Goal: Transaction & Acquisition: Book appointment/travel/reservation

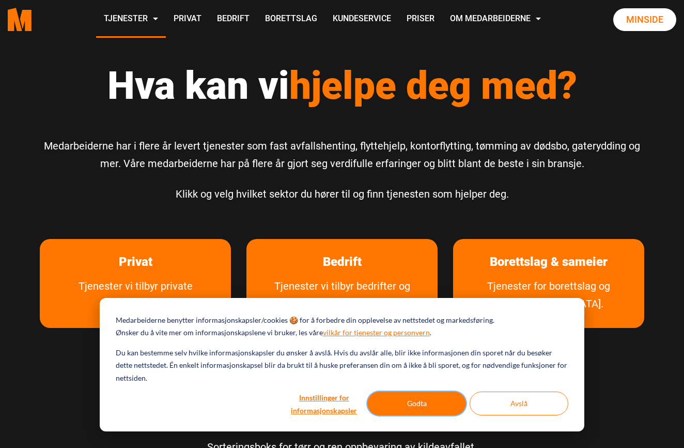
click at [431, 402] on button "Godta" at bounding box center [416, 403] width 99 height 24
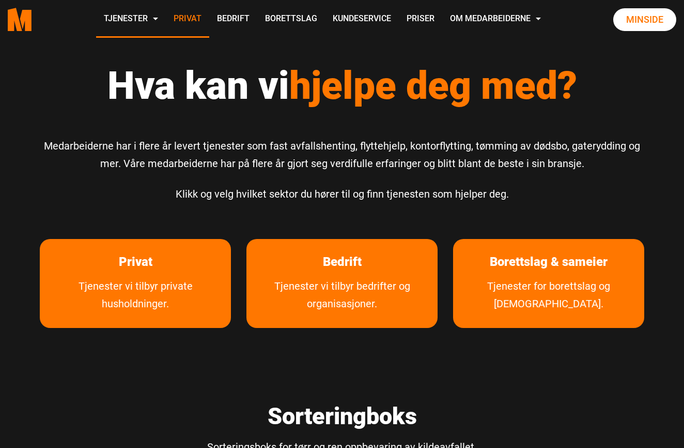
click at [209, 19] on link "Privat" at bounding box center [187, 19] width 43 height 37
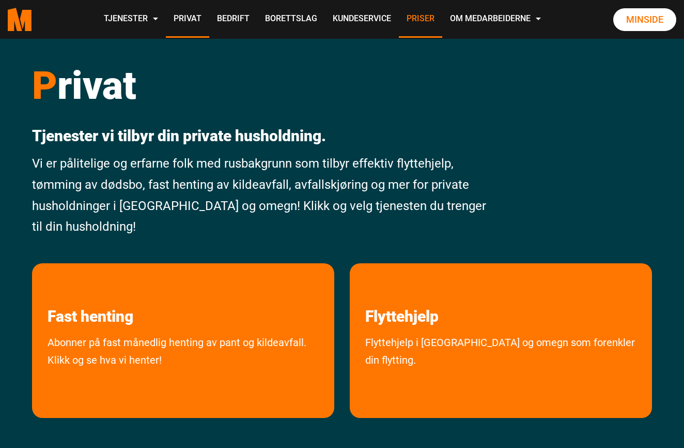
click at [442, 18] on link "Priser" at bounding box center [420, 19] width 43 height 37
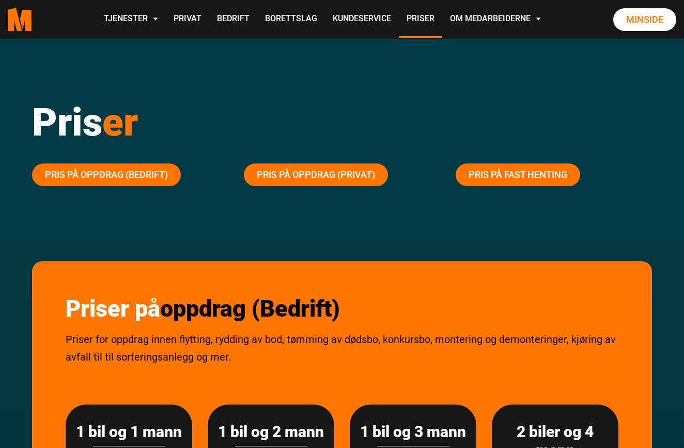
scroll to position [6, 0]
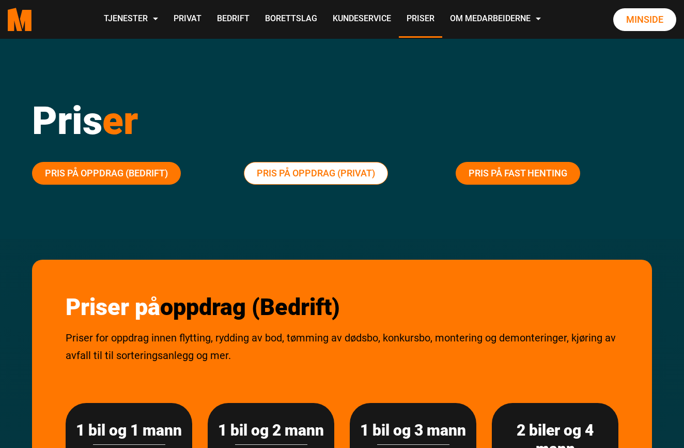
click at [318, 173] on link "Pris på oppdrag (Privat)" at bounding box center [316, 173] width 144 height 23
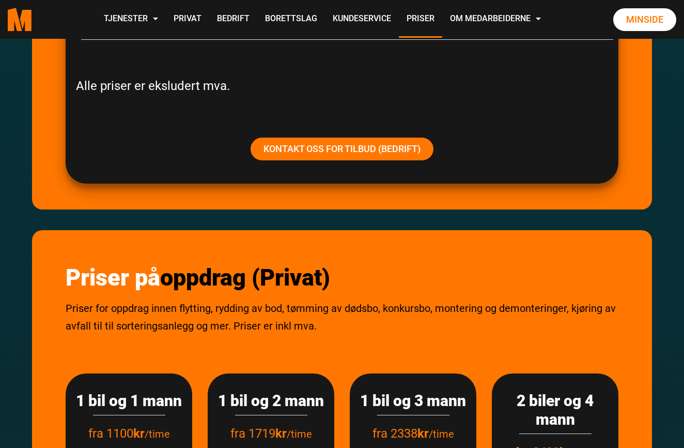
scroll to position [1026, 0]
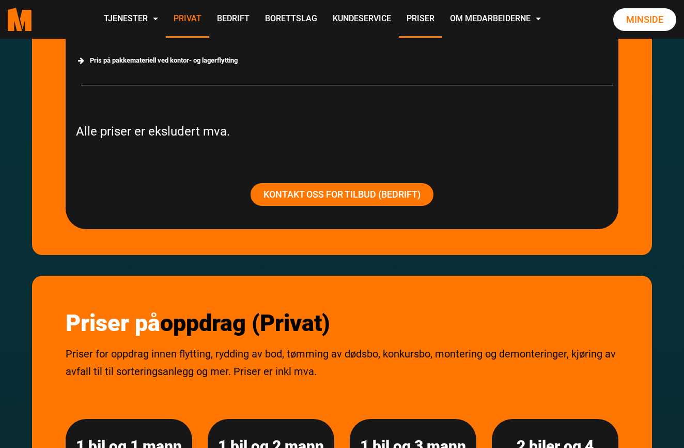
click at [209, 15] on link "Privat" at bounding box center [187, 19] width 43 height 37
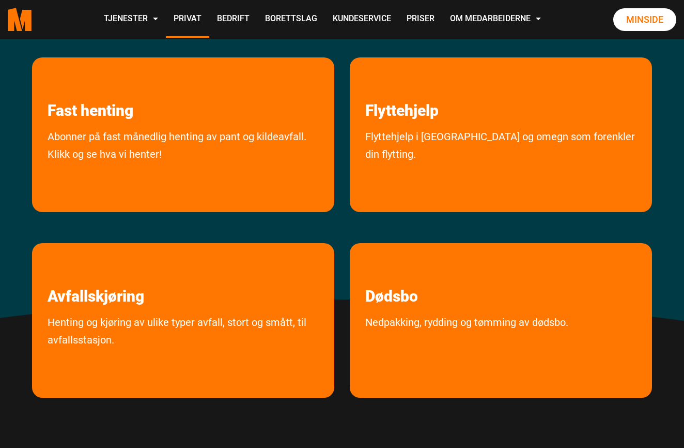
scroll to position [208, 0]
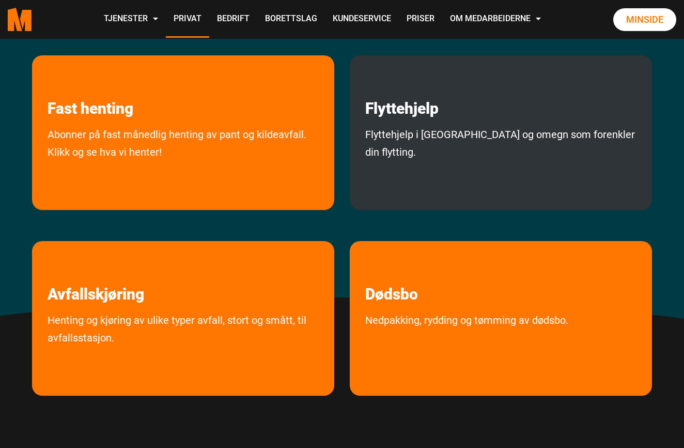
click at [414, 121] on div "Flyttehjelp Flyttehjelp i Oslo og omegn som forenkler din flytting." at bounding box center [501, 132] width 302 height 155
click at [408, 134] on link "Flyttehjelp i [GEOGRAPHIC_DATA] og omegn som forenkler din flytting." at bounding box center [501, 165] width 302 height 79
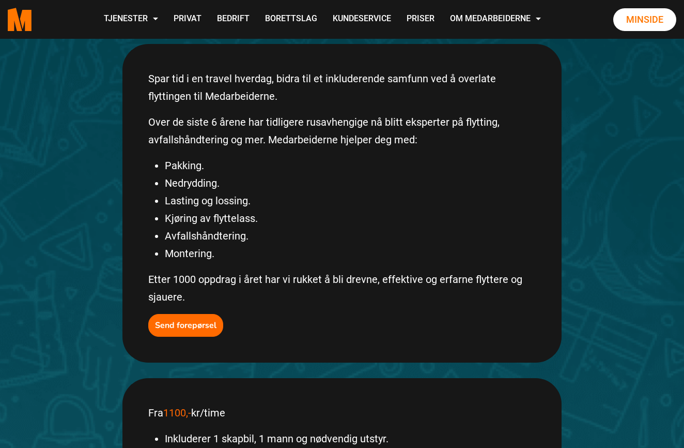
scroll to position [206, 0]
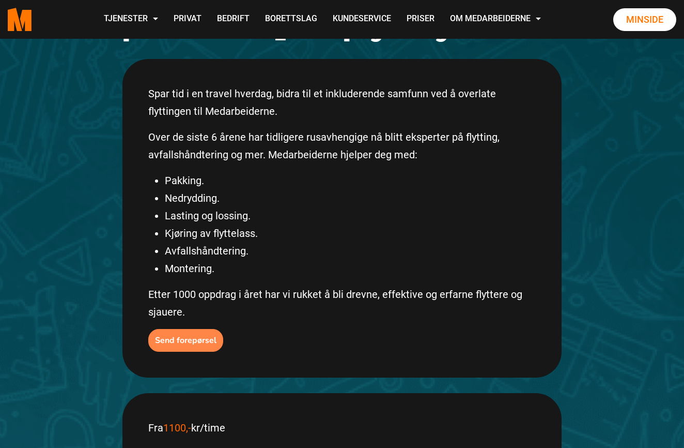
click at [192, 334] on b "Send forepørsel" at bounding box center [186, 339] width 62 height 11
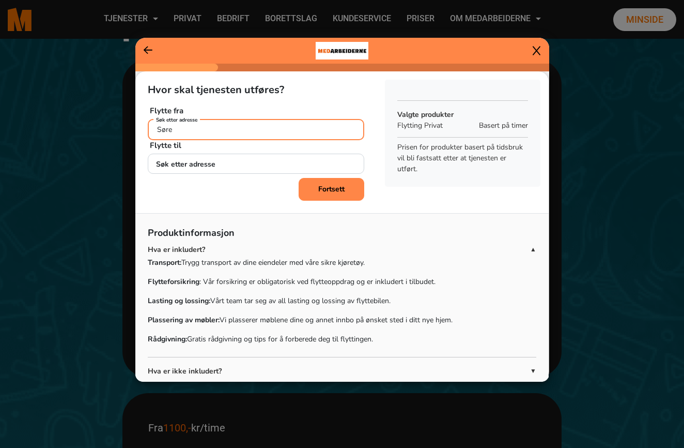
type input "Søren"
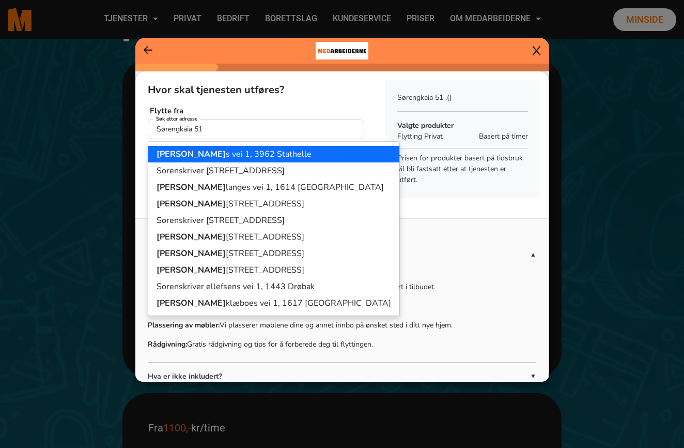
click at [236, 129] on input "Sørengkaia 51" at bounding box center [256, 129] width 217 height 20
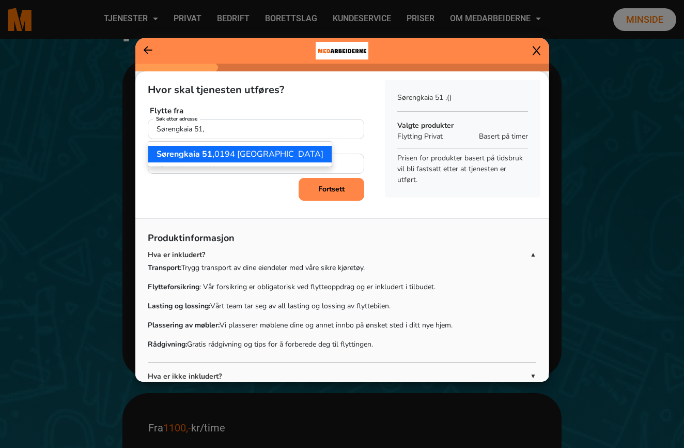
click at [225, 151] on ngb-highlight "Sørengkaia 51, 0194 Oslo" at bounding box center [240, 153] width 167 height 11
type input "Sørengkaia 51, 0194 Oslo"
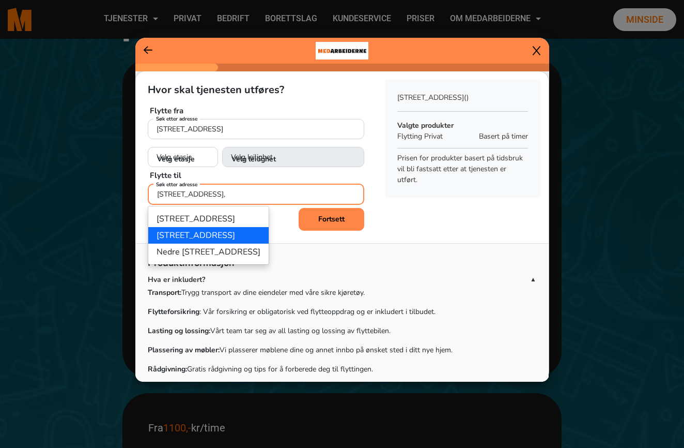
click at [212, 236] on ngb-highlight "Hasleveien 1A, 0571 Oslo" at bounding box center [196, 234] width 79 height 11
type input "Hasleveien 1A, 0571 Oslo"
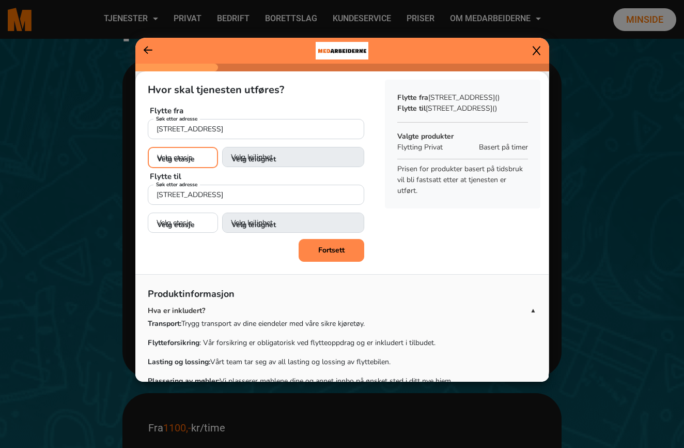
select select "01"
select select
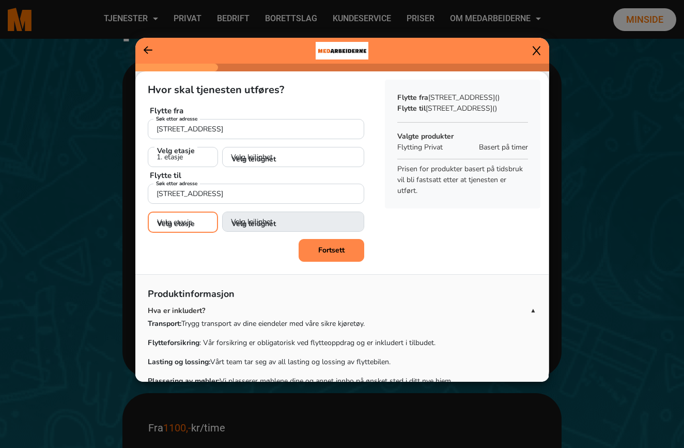
select select "02"
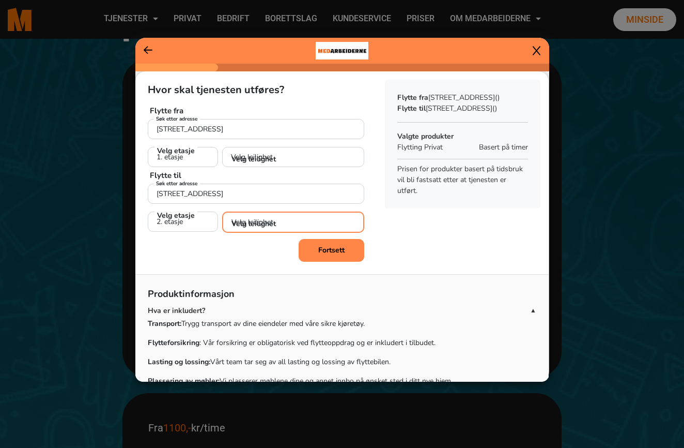
select select "H0204"
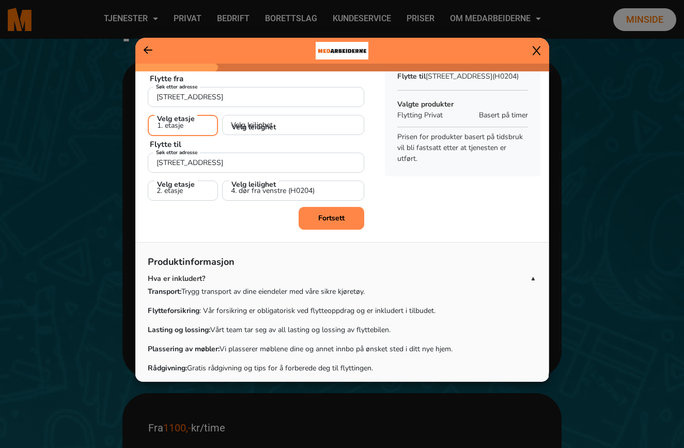
scroll to position [0, 0]
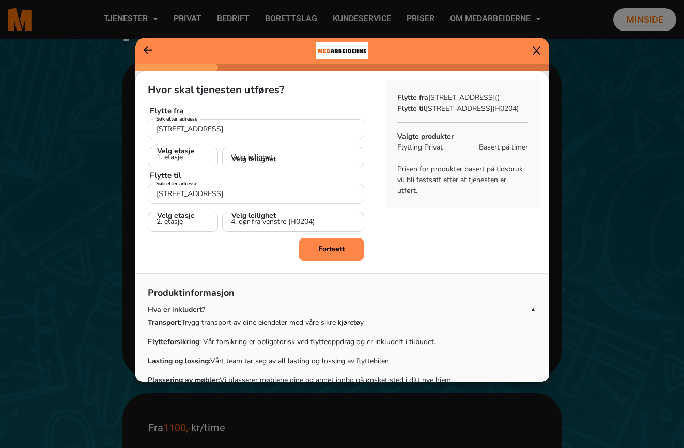
click at [333, 251] on b "Fortsett" at bounding box center [331, 249] width 26 height 10
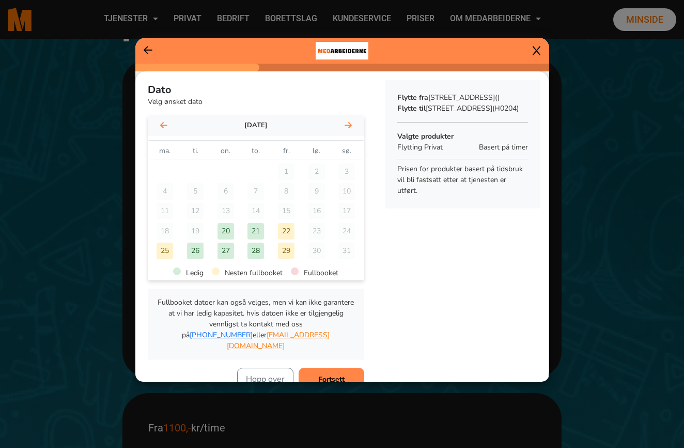
click at [349, 122] on icon at bounding box center [348, 124] width 7 height 6
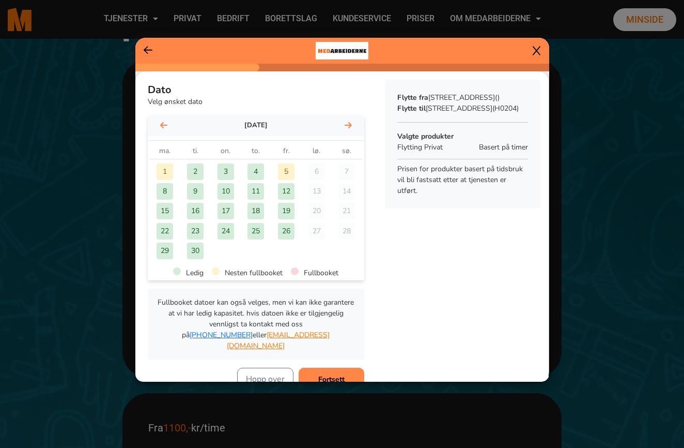
click at [194, 170] on div "2" at bounding box center [195, 171] width 17 height 17
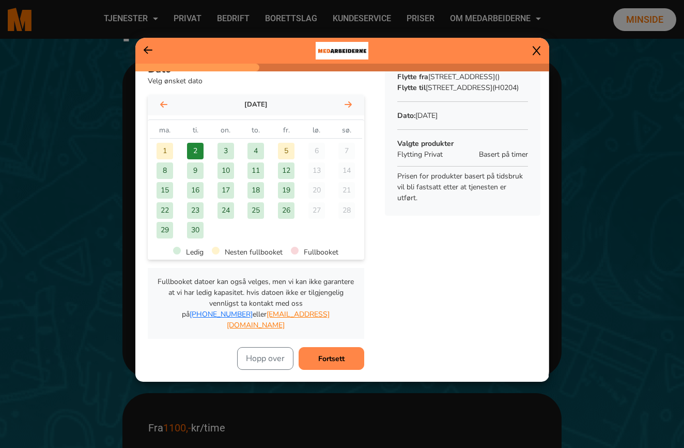
scroll to position [26, 0]
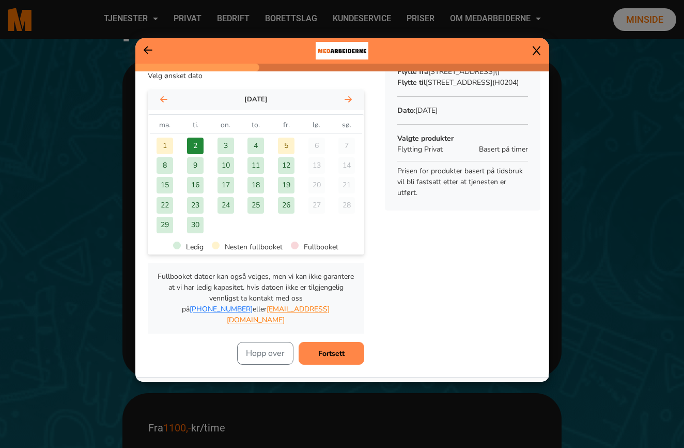
click at [327, 348] on b "Fortsett" at bounding box center [331, 353] width 26 height 10
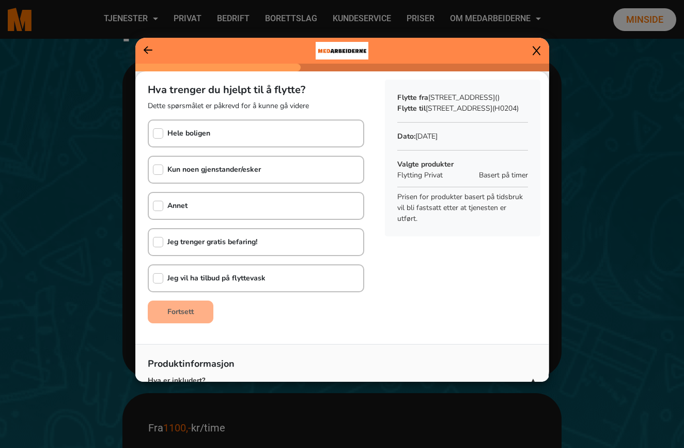
scroll to position [0, 0]
click at [159, 134] on input "checkbox" at bounding box center [158, 133] width 10 height 10
checkbox input "true"
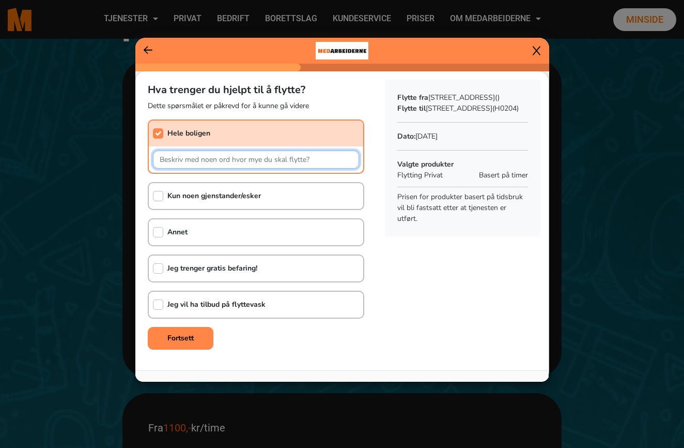
click at [198, 159] on input "text" at bounding box center [256, 159] width 206 height 18
type input "M"
type input "F"
click at [320, 160] on input "Møbler og inventar fra 50 kvm leilighet som nå står i kjellerbod med heis" at bounding box center [256, 159] width 206 height 18
click at [287, 159] on input "Møbler og inventar fra 50 kvm leilighet som nå står i kjellerbod med heis" at bounding box center [256, 159] width 206 height 18
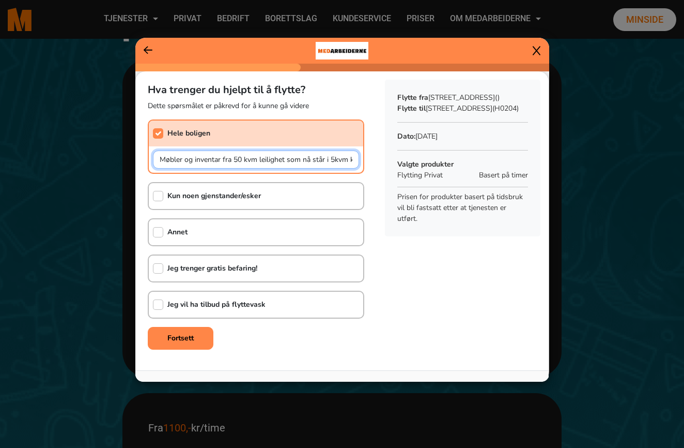
click at [236, 160] on input "Møbler og inventar fra 50 kvm leilighet som nå står i 5kvm kjellerbod med heis" at bounding box center [256, 159] width 206 height 18
type input "Møbler og inventar fra 50 kvm leilighet som nå står i 5 kvm kjellerbod. Heis ti…"
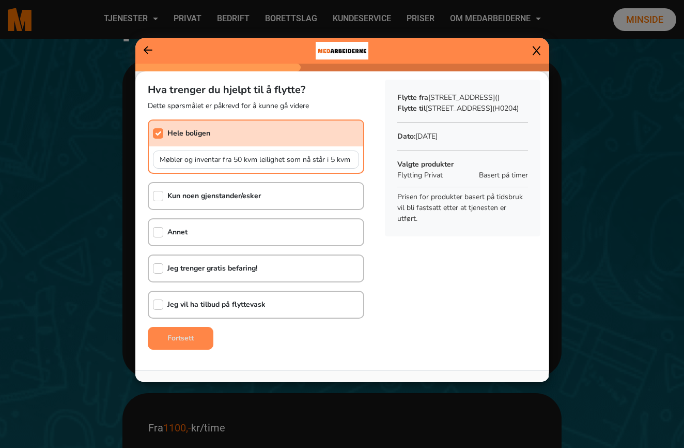
click at [174, 339] on b "Fortsett" at bounding box center [180, 338] width 26 height 10
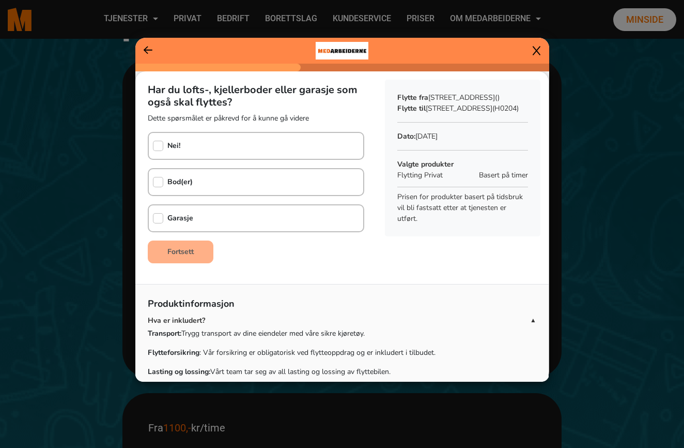
click at [158, 146] on input "checkbox" at bounding box center [158, 146] width 10 height 10
checkbox input "true"
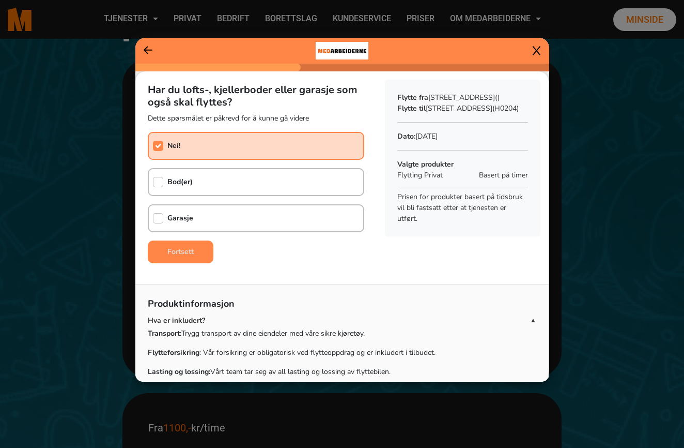
click at [179, 253] on b "Fortsett" at bounding box center [180, 252] width 26 height 10
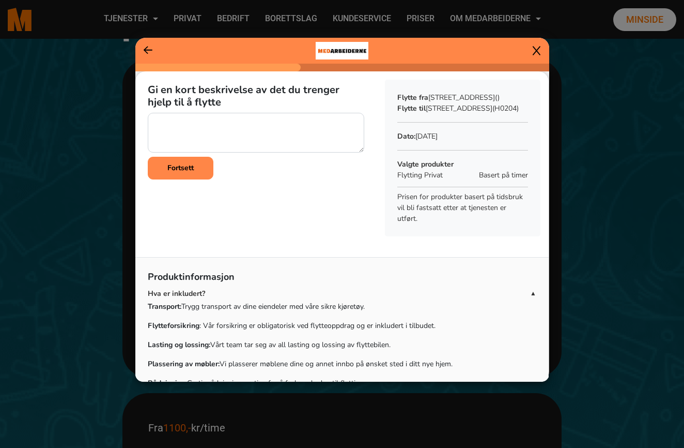
click at [147, 51] on icon at bounding box center [148, 50] width 9 height 8
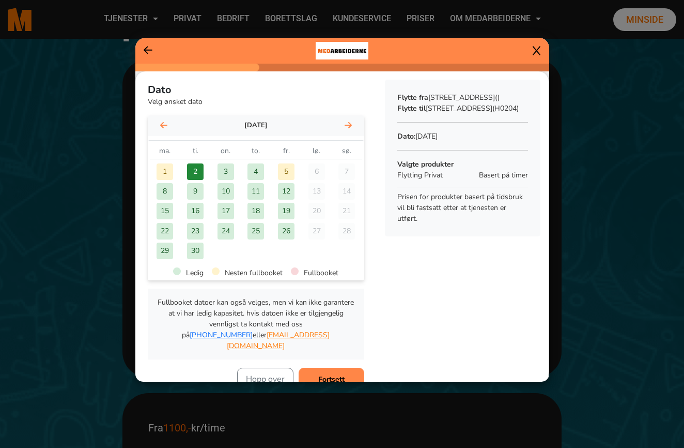
click at [336, 374] on b "Fortsett" at bounding box center [331, 379] width 26 height 10
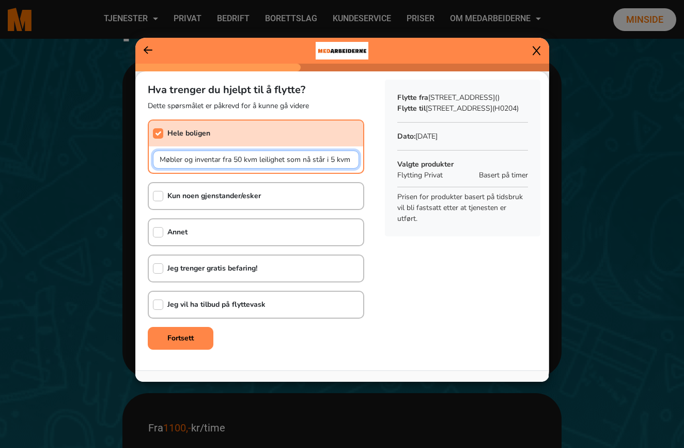
click at [241, 158] on input "Møbler og inventar fra 50 kvm leilighet som nå står i 5 kvm kjellerbod. Heis ti…" at bounding box center [256, 159] width 206 height 18
click at [265, 158] on input "Møbler og inventar fra 50 kvm leilighet som nå står i 5 kvm kjellerbod. Heis ti…" at bounding box center [256, 159] width 206 height 18
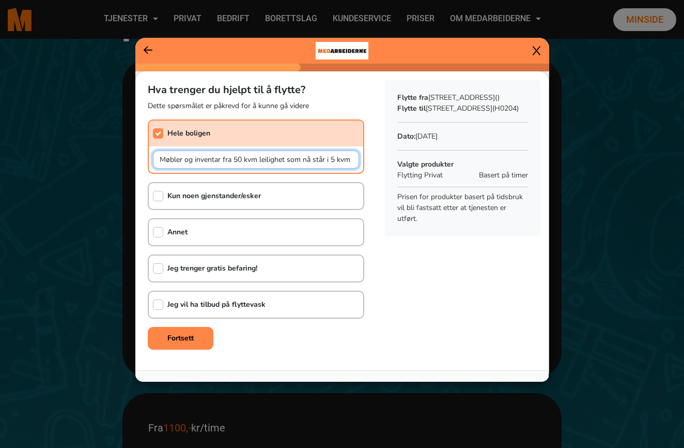
click at [265, 158] on input "Møbler og inventar fra 50 kvm leilighet som nå står i 5 kvm kjellerbod. Heis ti…" at bounding box center [256, 159] width 206 height 18
click at [328, 158] on input "Møbler og inventar fra 50 kvm leilighet som nå står i 5 kvm kjellerbod. Heis ti…" at bounding box center [256, 159] width 206 height 18
click at [222, 157] on input "Møbler og inventar fra 50 kvm leilighet som nå står lagret i 5 kvm kjellerbod. …" at bounding box center [256, 159] width 206 height 18
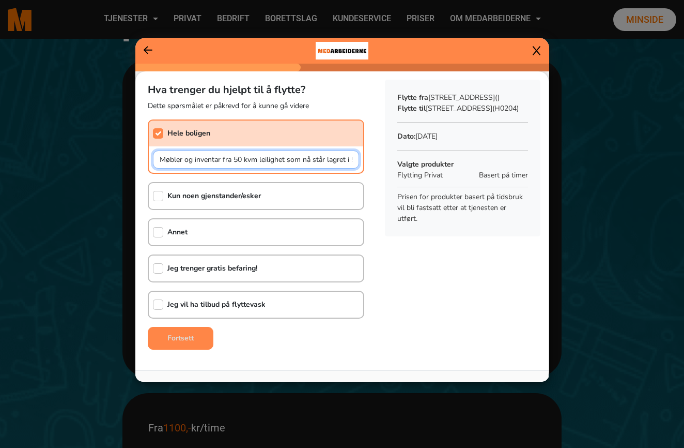
type input "Møbler og inventar fra 50 kvm leilighet som nå står lagret i 5 kvm kjellerbod. …"
click at [180, 335] on b "Fortsett" at bounding box center [180, 338] width 26 height 10
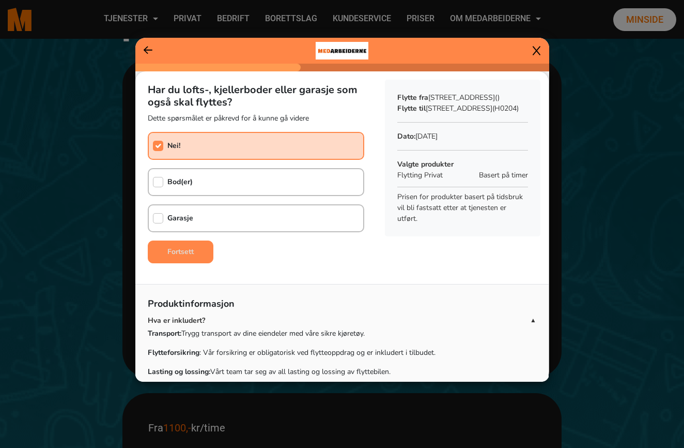
click at [178, 252] on b "Fortsett" at bounding box center [180, 252] width 26 height 10
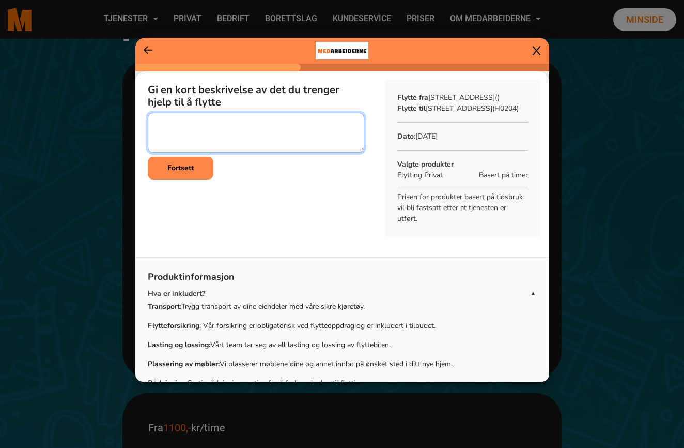
click at [210, 120] on textarea at bounding box center [256, 133] width 217 height 40
type textarea "S"
paste textarea "Møbler og inventar fra 50 kvm leilighet som nå står i 5 kvm kjellerbod. Heis ti…"
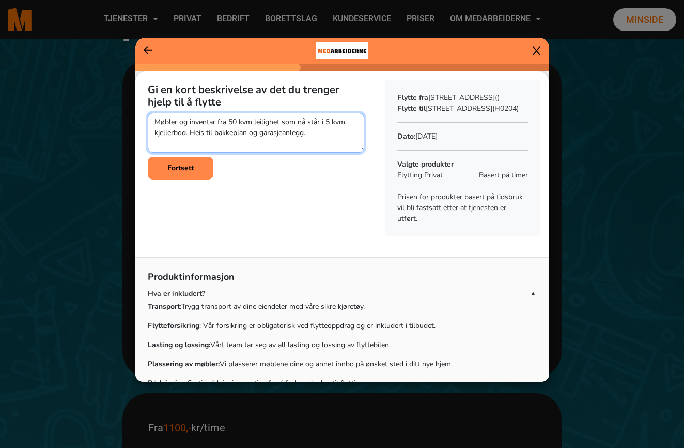
drag, startPoint x: 283, startPoint y: 121, endPoint x: 323, endPoint y: 134, distance: 41.4
click at [323, 134] on textarea at bounding box center [256, 133] width 217 height 40
click at [280, 123] on textarea at bounding box center [256, 133] width 217 height 40
click at [244, 136] on textarea at bounding box center [256, 133] width 217 height 40
click at [165, 143] on textarea at bounding box center [256, 133] width 217 height 40
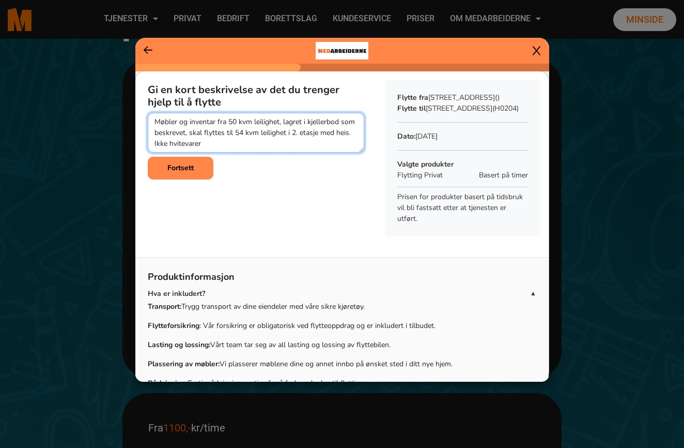
click at [165, 143] on textarea at bounding box center [256, 133] width 217 height 40
click at [214, 145] on textarea at bounding box center [256, 133] width 217 height 40
type textarea "Møbler og inventar fra 50 kvm leilighet, lagret i kjellerbod som beskrevet, ska…"
click at [190, 170] on b "Fortsett" at bounding box center [180, 168] width 26 height 10
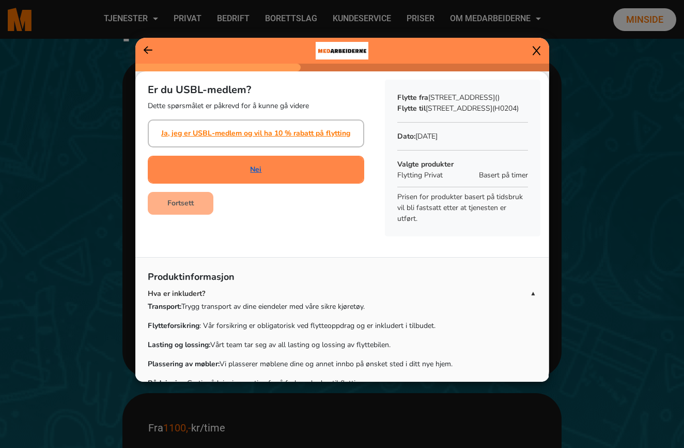
click at [256, 170] on link "Nei" at bounding box center [255, 169] width 11 height 11
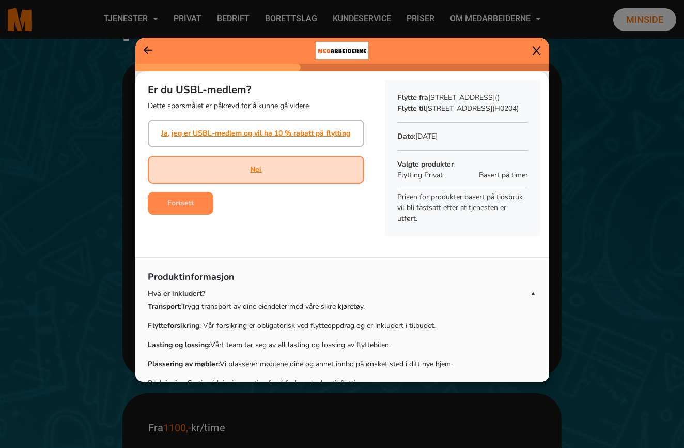
click at [186, 205] on b "Fortsett" at bounding box center [180, 203] width 26 height 10
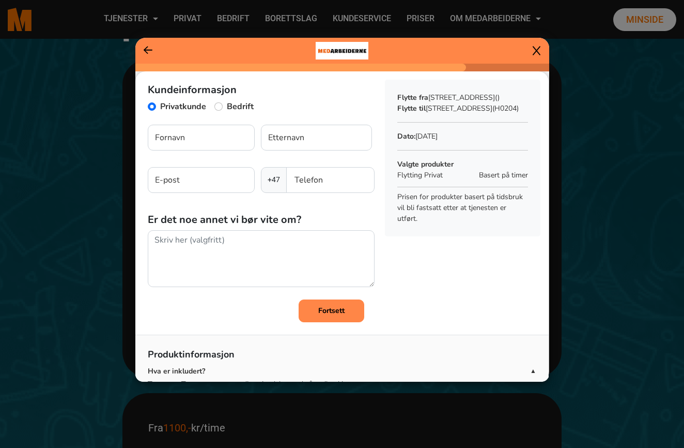
click at [535, 50] on icon at bounding box center [537, 50] width 8 height 10
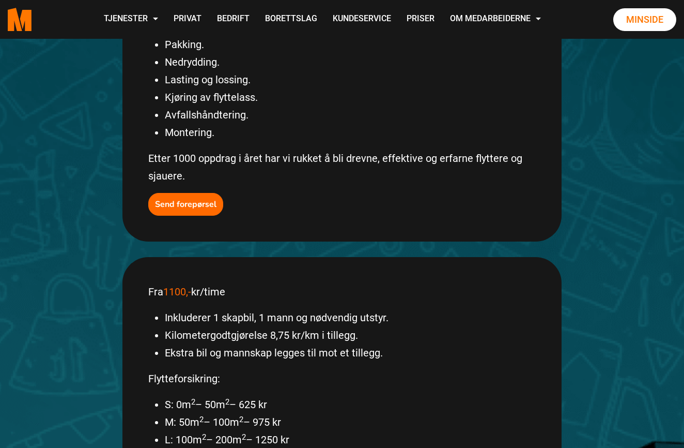
scroll to position [396, 0]
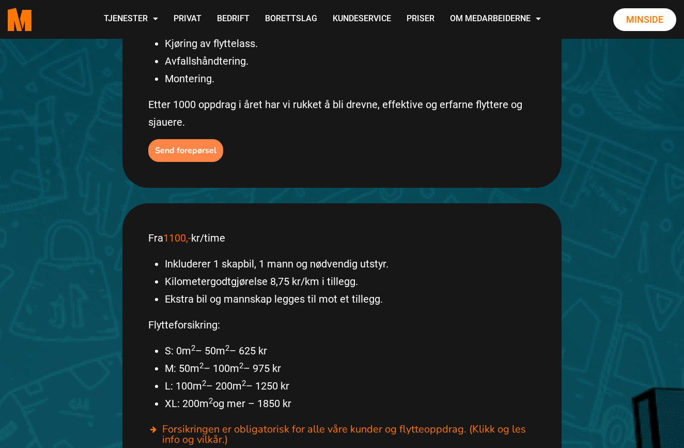
click at [185, 145] on b "Send forepørsel" at bounding box center [186, 150] width 62 height 11
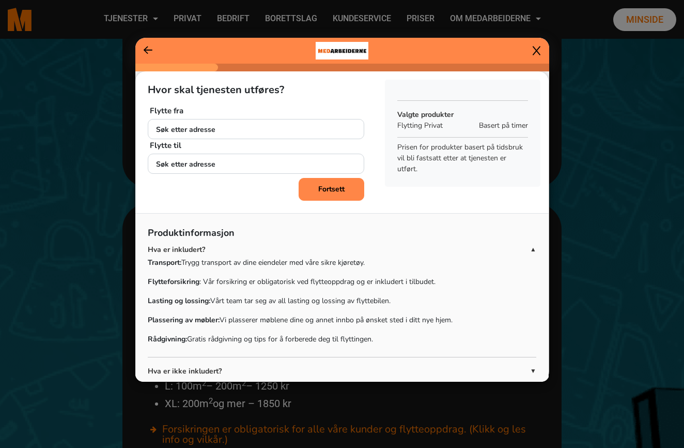
click at [537, 49] on icon at bounding box center [537, 50] width 8 height 10
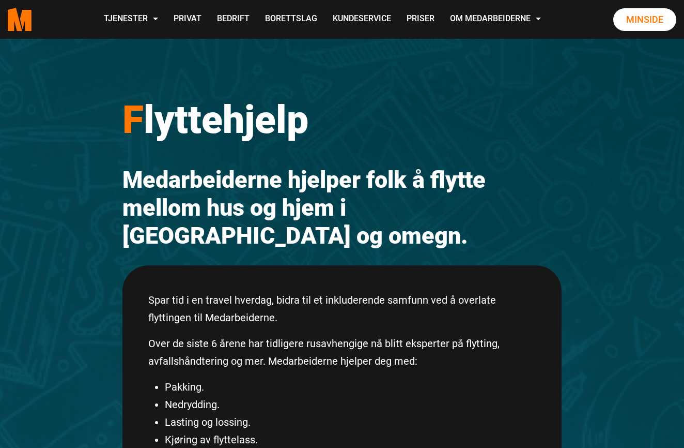
scroll to position [0, 0]
click at [399, 19] on link "Kundeservice" at bounding box center [362, 19] width 74 height 37
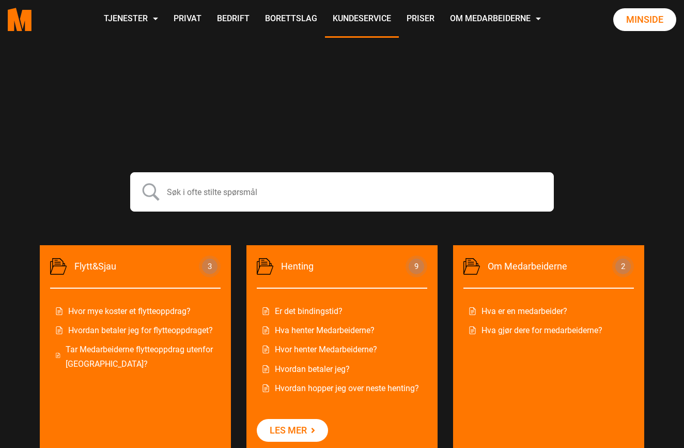
scroll to position [343, 0]
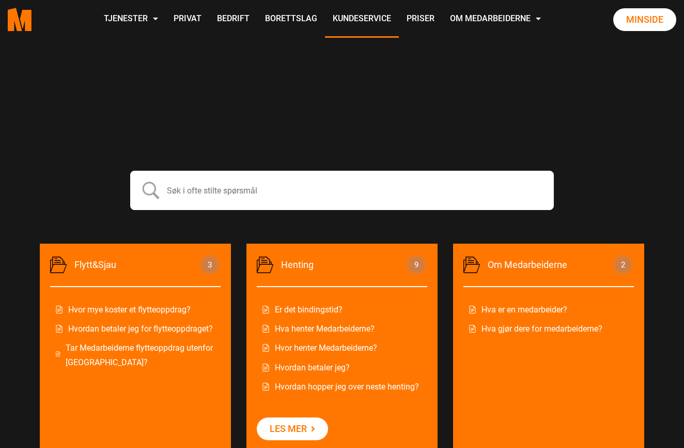
click at [187, 308] on link "Hvor mye koster et flytteoppdrag?" at bounding box center [135, 309] width 160 height 14
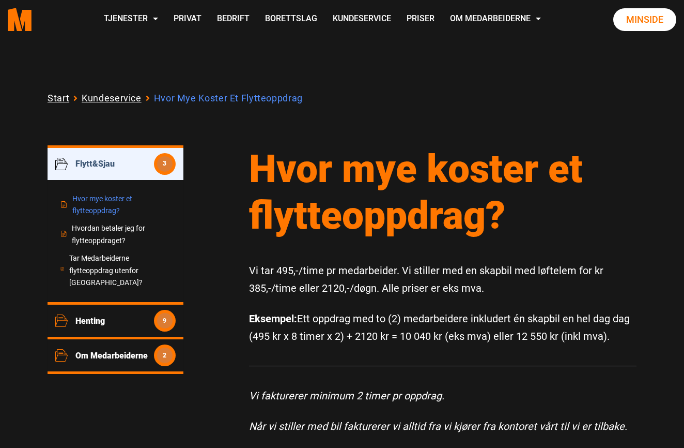
click at [120, 229] on link "Hvordan betaler jeg for flytteoppdraget?" at bounding box center [115, 234] width 110 height 25
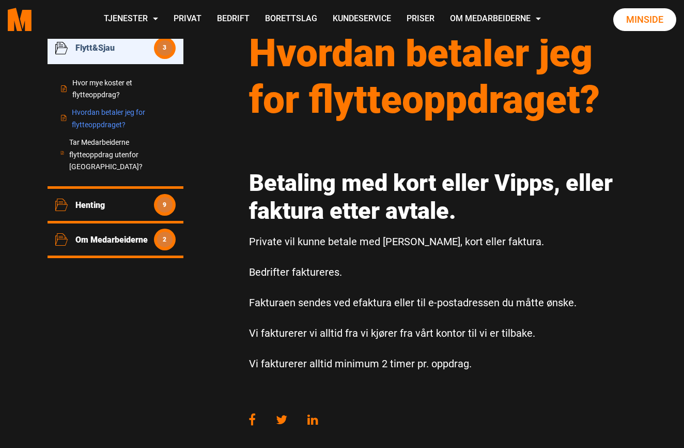
scroll to position [115, 0]
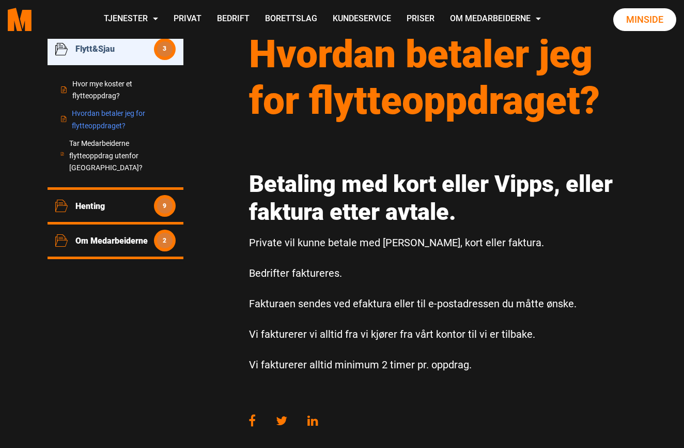
click at [114, 201] on span "Henting" at bounding box center [114, 206] width 79 height 10
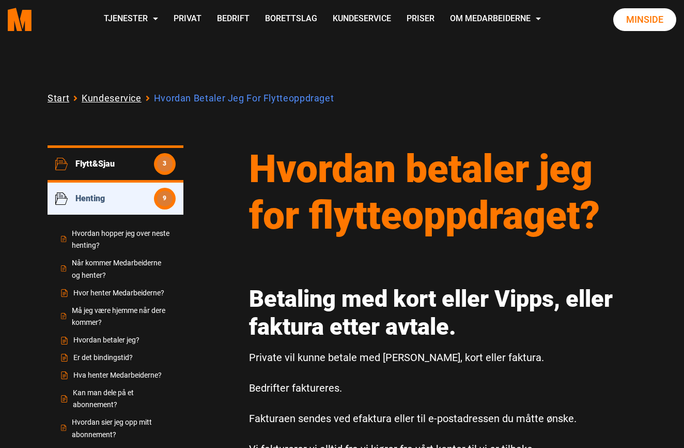
scroll to position [0, 0]
click at [100, 162] on span "Flytt&Sjau" at bounding box center [114, 164] width 79 height 10
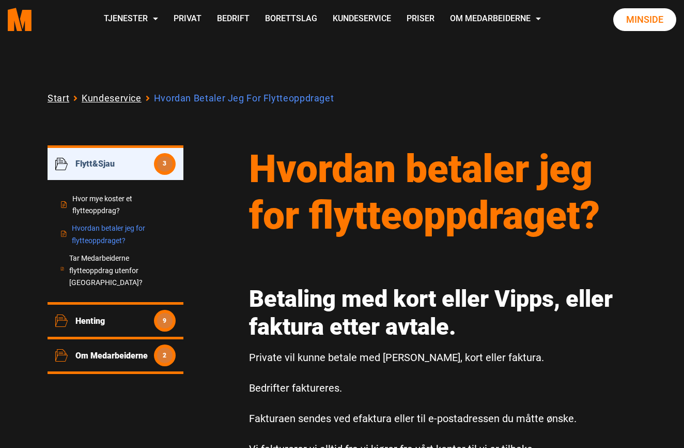
click at [118, 198] on link "Hvor mye koster et flytteoppdrag?" at bounding box center [115, 205] width 110 height 25
